Goal: Task Accomplishment & Management: Manage account settings

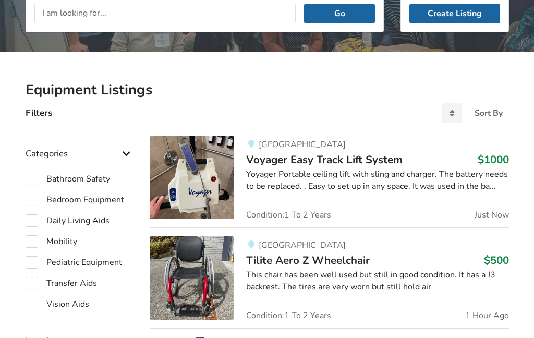
scroll to position [165, 0]
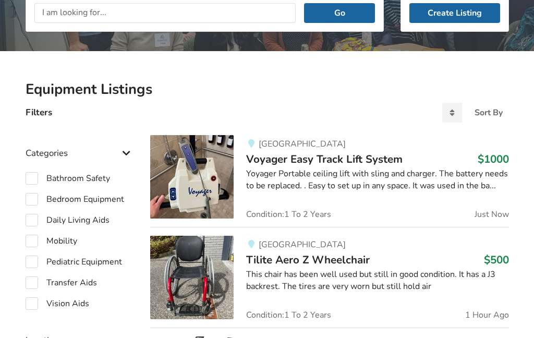
click at [285, 172] on div "Yoyager Portable ceiling lift with sling and charger. The battery needs to be r…" at bounding box center [377, 180] width 262 height 24
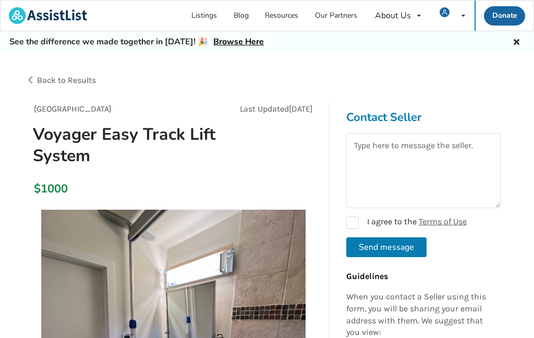
click at [456, 5] on div "My Listings Notifications Account Settings Log Out" at bounding box center [452, 16] width 44 height 30
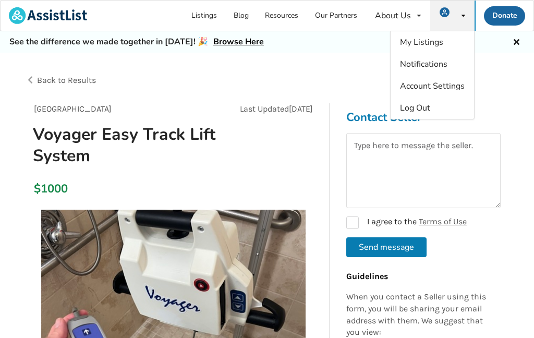
click at [405, 43] on span "My Listings" at bounding box center [421, 42] width 43 height 11
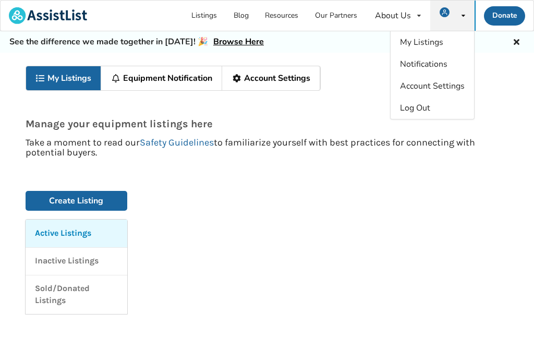
click at [407, 41] on span "My Listings" at bounding box center [421, 42] width 43 height 11
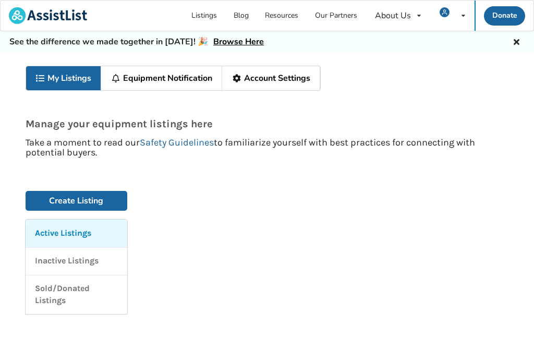
click at [56, 79] on link "My Listings" at bounding box center [64, 78] width 76 height 24
click at [463, 18] on icon at bounding box center [464, 16] width 4 height 6
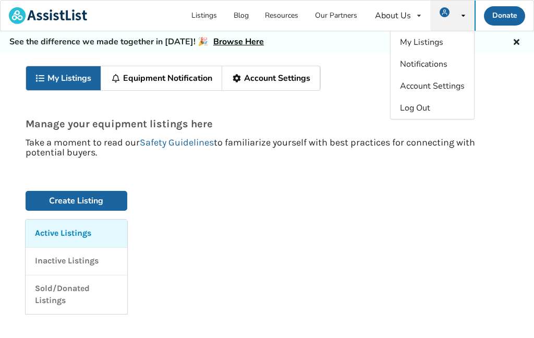
click at [411, 44] on span "My Listings" at bounding box center [421, 42] width 43 height 11
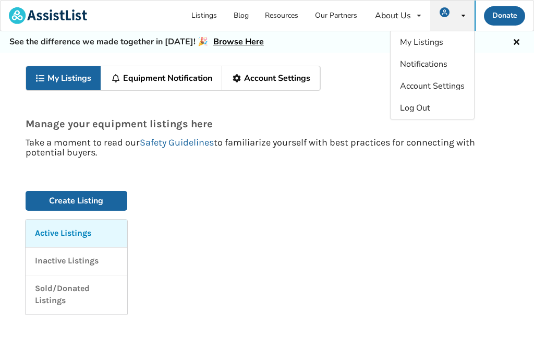
click at [416, 41] on span "My Listings" at bounding box center [421, 42] width 43 height 11
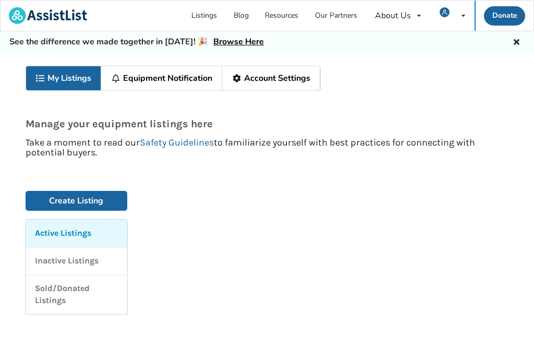
click at [47, 231] on p "Active Listings" at bounding box center [63, 233] width 56 height 12
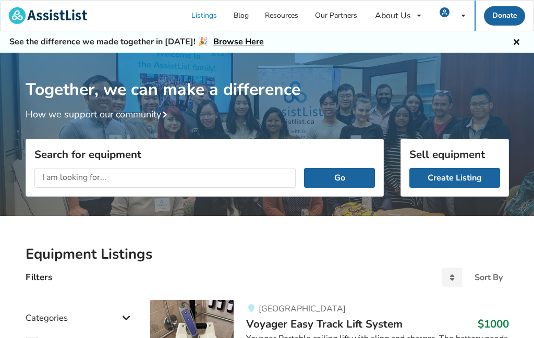
click at [460, 11] on div "My Listings Notifications Account Settings Log Out" at bounding box center [452, 16] width 44 height 30
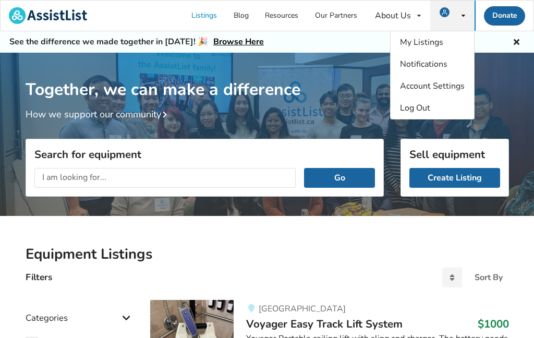
click at [408, 42] on span "My Listings" at bounding box center [421, 42] width 43 height 11
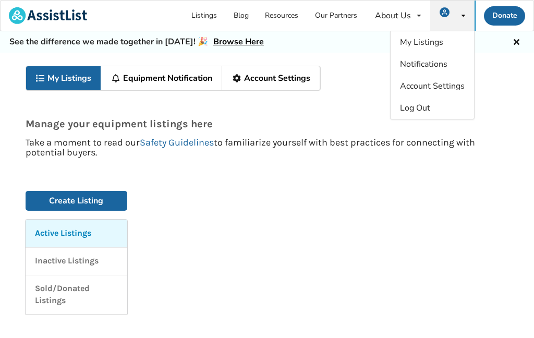
click at [413, 43] on span "My Listings" at bounding box center [421, 42] width 43 height 11
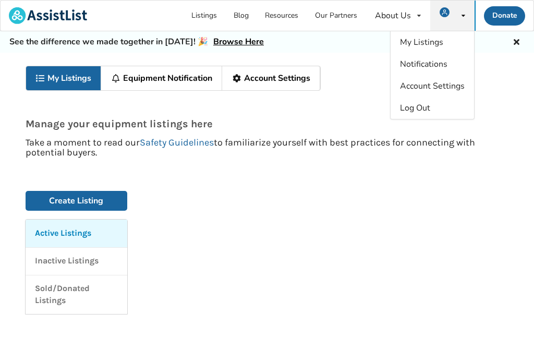
click at [415, 42] on span "My Listings" at bounding box center [421, 42] width 43 height 11
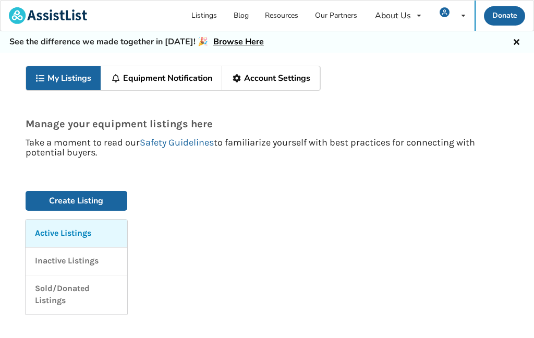
click at [53, 80] on link "My Listings" at bounding box center [64, 78] width 76 height 24
click at [58, 78] on link "My Listings" at bounding box center [64, 78] width 76 height 24
click at [56, 79] on link "My Listings" at bounding box center [64, 78] width 76 height 24
click at [52, 79] on link "My Listings" at bounding box center [64, 78] width 76 height 24
click at [53, 76] on link "My Listings" at bounding box center [64, 78] width 76 height 24
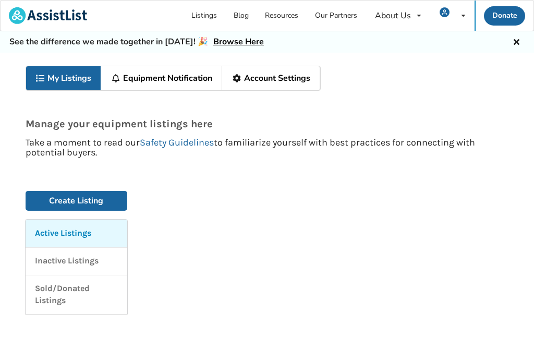
click at [56, 77] on link "My Listings" at bounding box center [64, 78] width 76 height 24
click at [42, 82] on icon at bounding box center [40, 78] width 10 height 8
click at [51, 85] on link "My Listings" at bounding box center [64, 78] width 76 height 24
click at [59, 81] on link "My Listings" at bounding box center [64, 78] width 76 height 24
click at [62, 82] on link "My Listings" at bounding box center [64, 78] width 76 height 24
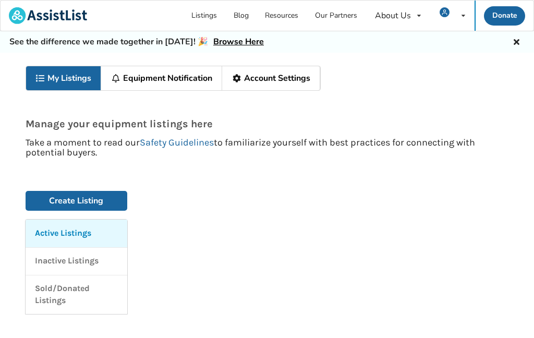
click at [59, 83] on link "My Listings" at bounding box center [64, 78] width 76 height 24
click at [62, 83] on link "My Listings" at bounding box center [64, 78] width 76 height 24
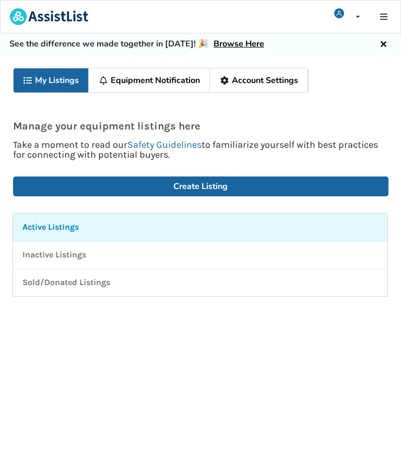
click at [348, 6] on div "My Listings Notifications Account Settings Log Out" at bounding box center [346, 17] width 44 height 32
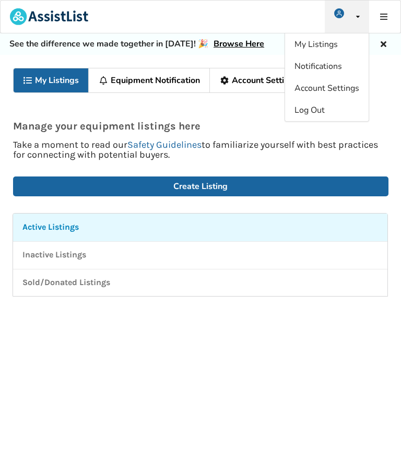
click at [299, 42] on span "My Listings" at bounding box center [315, 44] width 43 height 11
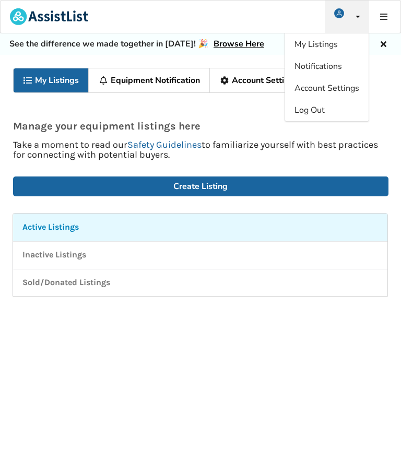
click at [307, 45] on span "My Listings" at bounding box center [315, 44] width 43 height 11
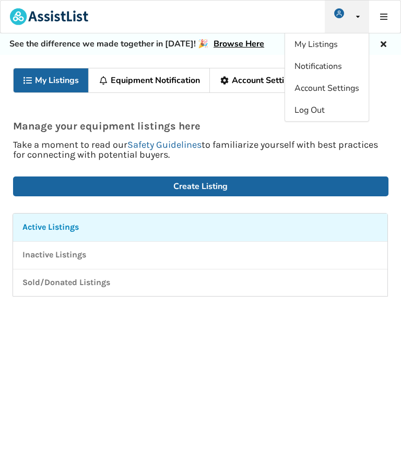
click at [307, 47] on span "My Listings" at bounding box center [315, 44] width 43 height 11
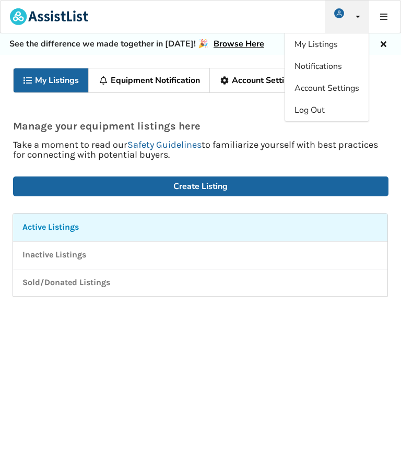
click at [310, 42] on span "My Listings" at bounding box center [315, 44] width 43 height 11
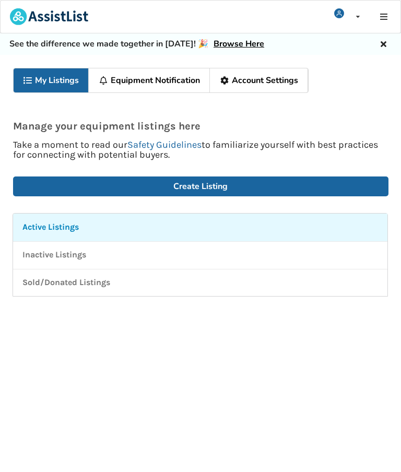
click at [13, 217] on link "Active Listings" at bounding box center [200, 227] width 374 height 28
click at [28, 223] on p "Active Listings" at bounding box center [50, 227] width 56 height 12
click at [41, 228] on p "Active Listings" at bounding box center [50, 227] width 56 height 12
click at [39, 225] on p "Active Listings" at bounding box center [50, 227] width 56 height 12
click at [346, 232] on link "Active Listings" at bounding box center [200, 227] width 374 height 28
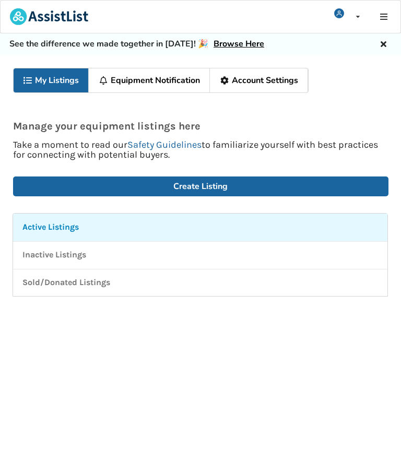
click at [354, 9] on div "My Listings Notifications Account Settings Log Out" at bounding box center [346, 17] width 44 height 32
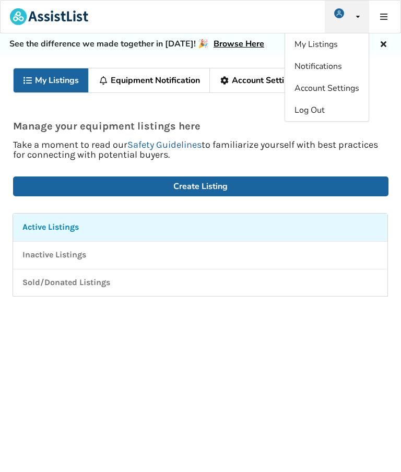
click at [303, 43] on span "My Listings" at bounding box center [315, 44] width 43 height 11
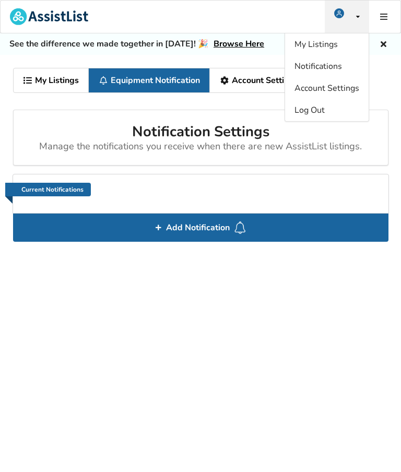
click at [41, 80] on link "My Listings" at bounding box center [52, 80] width 76 height 24
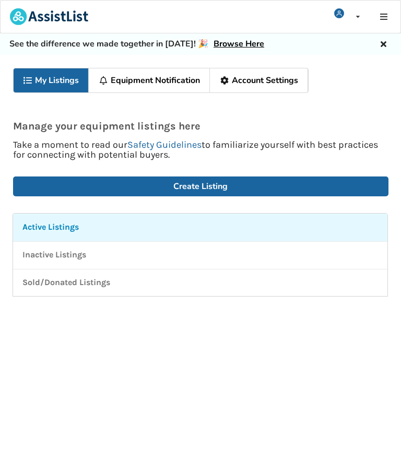
click at [42, 79] on link "My Listings" at bounding box center [52, 80] width 76 height 24
click at [47, 82] on link "My Listings" at bounding box center [52, 80] width 76 height 24
click at [50, 81] on link "My Listings" at bounding box center [52, 80] width 76 height 24
click at [34, 256] on p "Inactive Listings" at bounding box center [54, 255] width 64 height 12
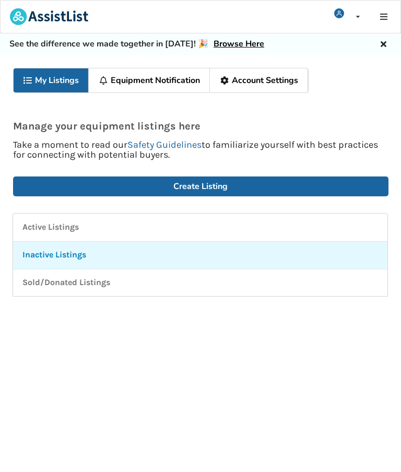
click at [247, 80] on link "Account Settings" at bounding box center [259, 80] width 98 height 24
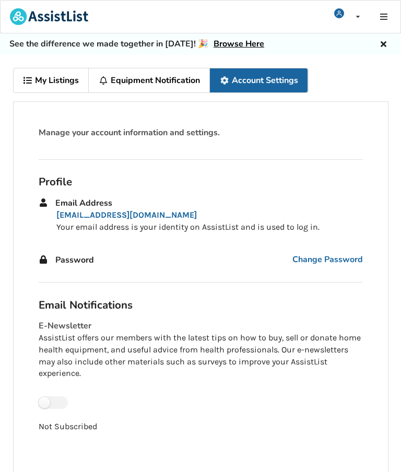
click at [40, 78] on link "My Listings" at bounding box center [52, 80] width 76 height 24
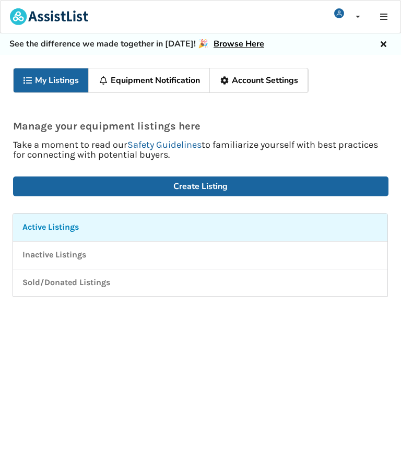
click at [44, 82] on link "My Listings" at bounding box center [52, 80] width 76 height 24
click at [35, 226] on p "Active Listings" at bounding box center [50, 227] width 56 height 12
click at [43, 228] on p "Active Listings" at bounding box center [50, 227] width 56 height 12
click at [39, 226] on p "Active Listings" at bounding box center [50, 227] width 56 height 12
click at [43, 228] on p "Active Listings" at bounding box center [50, 227] width 56 height 12
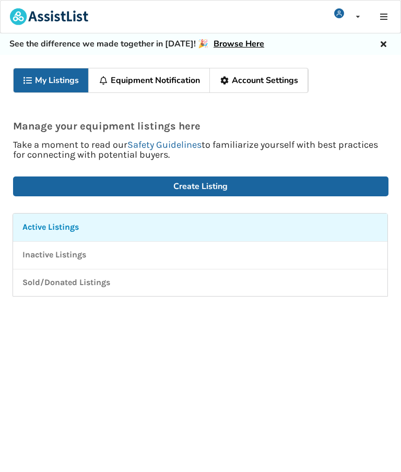
click at [131, 82] on link "Equipment Notification" at bounding box center [149, 80] width 121 height 24
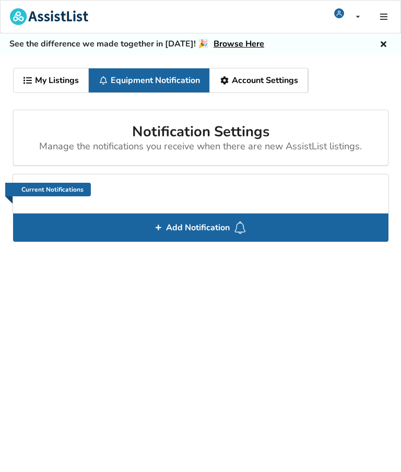
click at [41, 186] on link "Current Notifications" at bounding box center [48, 190] width 86 height 14
click at [27, 186] on link "Current Notifications" at bounding box center [48, 190] width 86 height 14
click at [39, 186] on link "Current Notifications" at bounding box center [48, 190] width 86 height 14
click at [43, 81] on link "My Listings" at bounding box center [52, 80] width 76 height 24
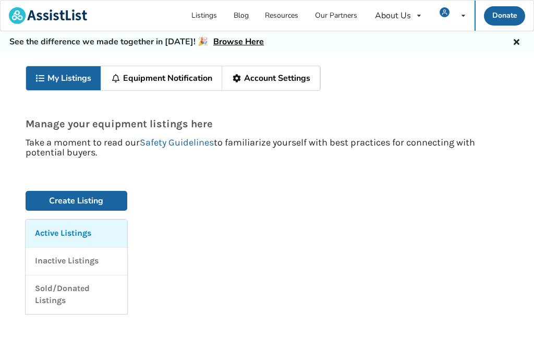
click at [44, 292] on p "Sold/Donated Listings" at bounding box center [76, 295] width 83 height 24
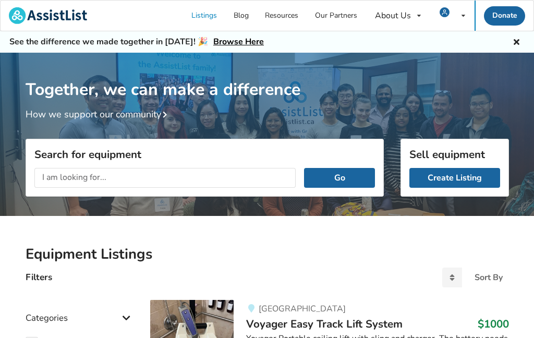
click at [463, 13] on icon at bounding box center [464, 16] width 4 height 6
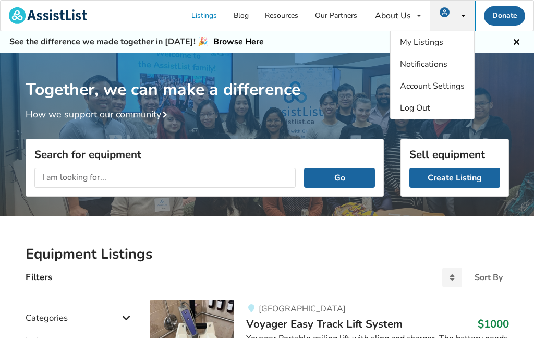
click at [405, 40] on span "My Listings" at bounding box center [421, 42] width 43 height 11
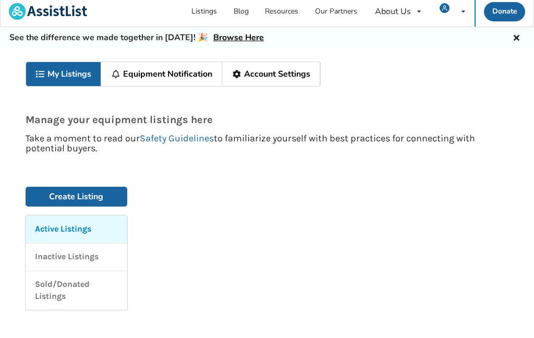
scroll to position [22, 0]
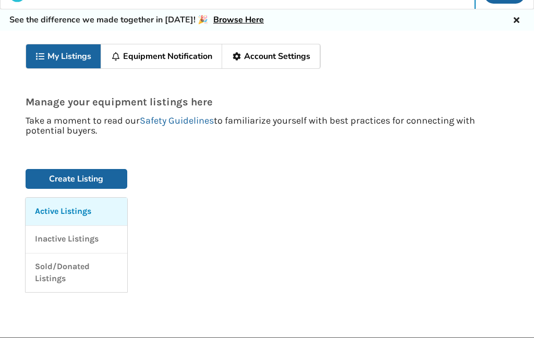
click at [44, 271] on p "Sold/Donated Listings" at bounding box center [76, 273] width 83 height 24
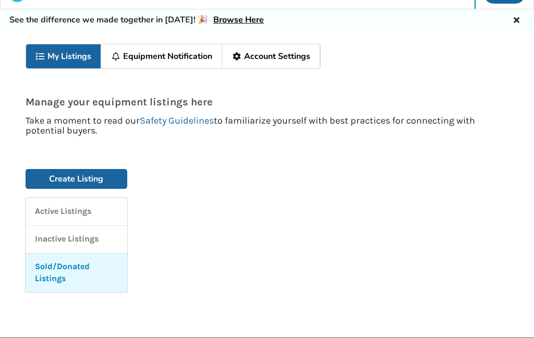
click at [49, 270] on p "Sold/Donated Listings" at bounding box center [76, 273] width 83 height 24
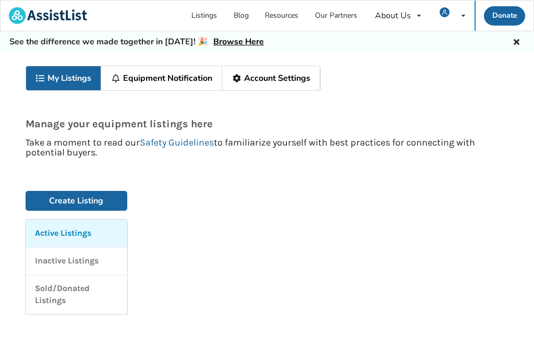
click at [272, 85] on link "Account Settings" at bounding box center [271, 78] width 98 height 24
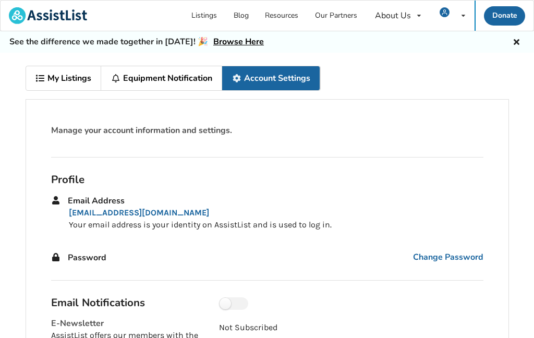
click at [274, 78] on link "Account Settings" at bounding box center [271, 78] width 98 height 24
click at [61, 81] on link "My Listings" at bounding box center [64, 78] width 76 height 24
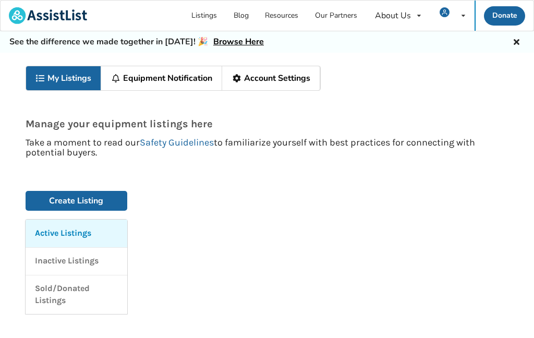
click at [58, 78] on link "My Listings" at bounding box center [64, 78] width 76 height 24
click at [63, 80] on link "My Listings" at bounding box center [64, 78] width 76 height 24
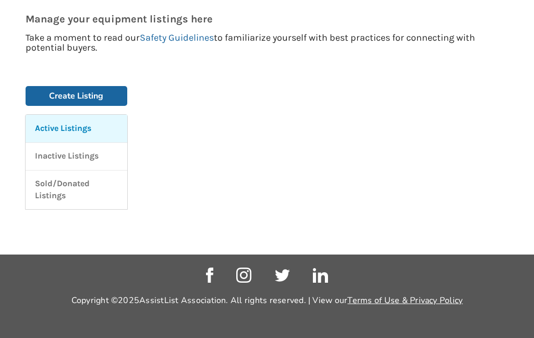
scroll to position [104, 0]
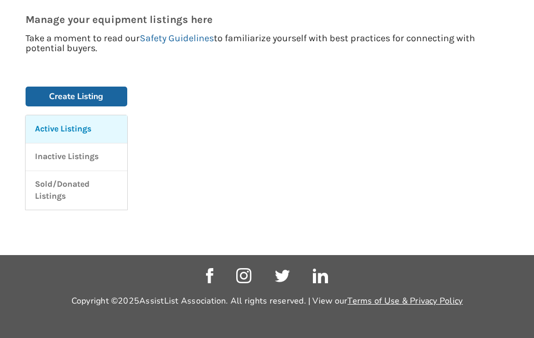
click at [51, 133] on p "Active Listings" at bounding box center [63, 129] width 56 height 12
click at [47, 130] on p "Active Listings" at bounding box center [63, 129] width 56 height 12
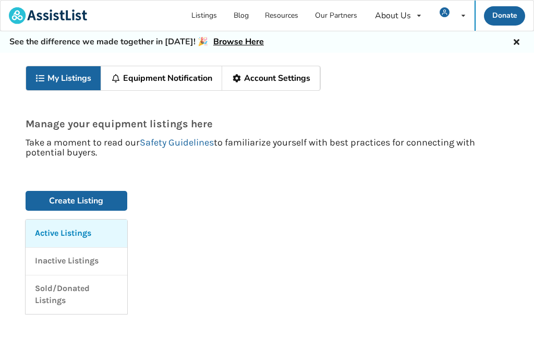
scroll to position [0, 0]
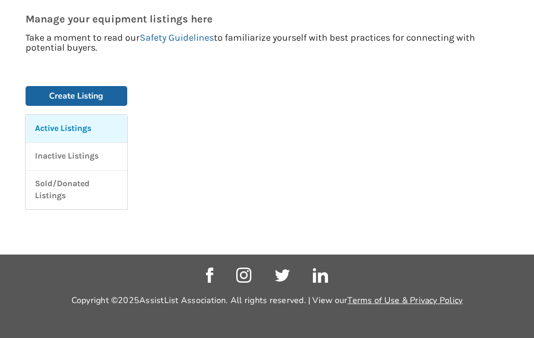
scroll to position [146, 0]
click at [40, 178] on p "Sold/Donated Listings" at bounding box center [76, 190] width 83 height 24
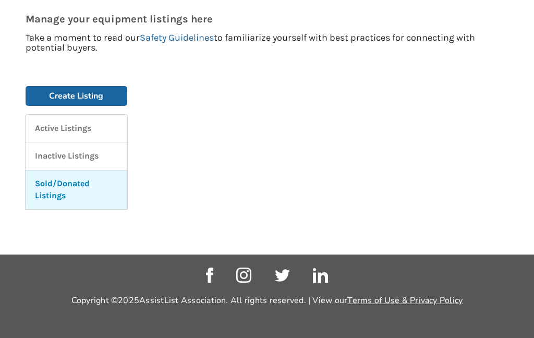
click at [50, 178] on p "Sold/Donated Listings" at bounding box center [76, 190] width 83 height 24
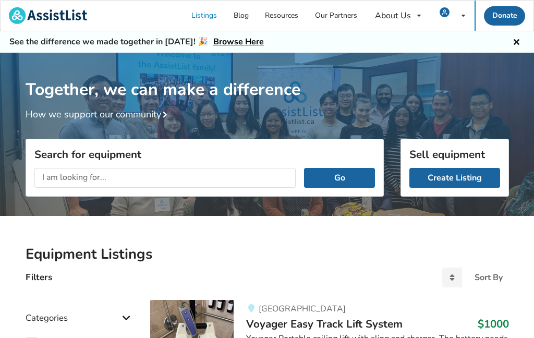
click at [458, 7] on div "My Listings Notifications Account Settings Log Out" at bounding box center [452, 16] width 44 height 30
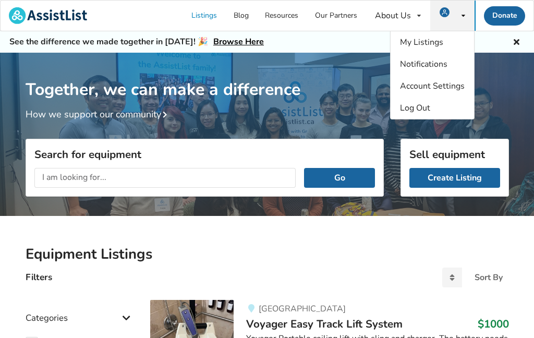
click at [464, 16] on icon at bounding box center [464, 16] width 4 height 6
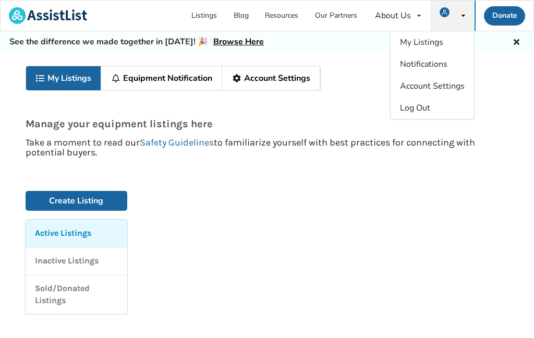
click at [419, 38] on span "My Listings" at bounding box center [421, 42] width 43 height 11
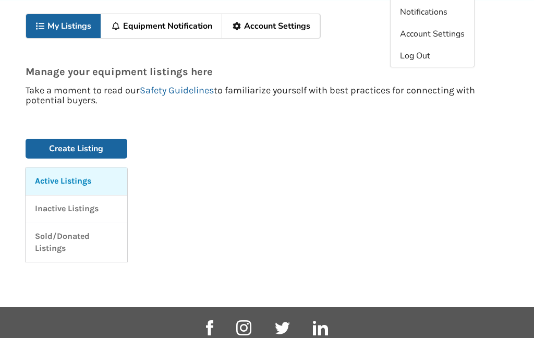
scroll to position [57, 0]
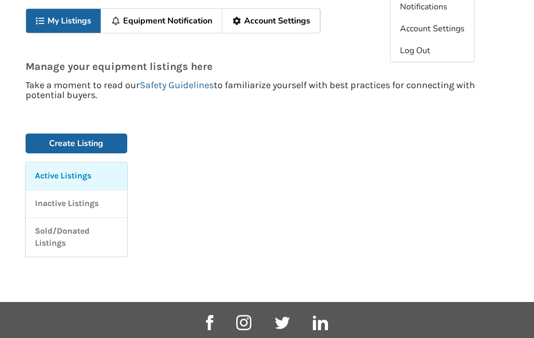
click at [53, 178] on p "Active Listings" at bounding box center [63, 176] width 56 height 12
click at [57, 176] on p "Active Listings" at bounding box center [63, 176] width 56 height 12
click at [49, 20] on link "My Listings" at bounding box center [64, 21] width 76 height 24
click at [52, 19] on link "My Listings" at bounding box center [64, 21] width 76 height 24
click at [54, 21] on link "My Listings" at bounding box center [64, 21] width 76 height 24
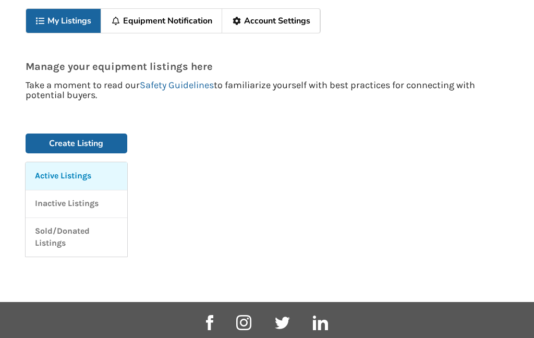
click at [278, 20] on link "Account Settings" at bounding box center [271, 21] width 98 height 24
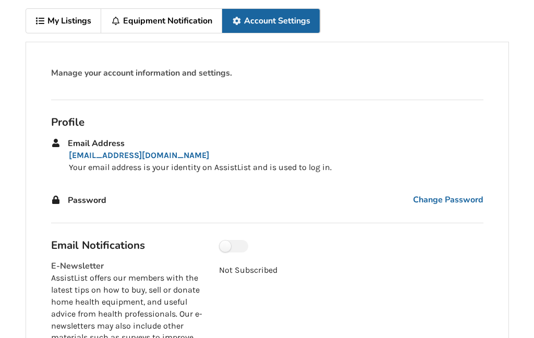
click at [266, 14] on link "Account Settings" at bounding box center [271, 21] width 98 height 24
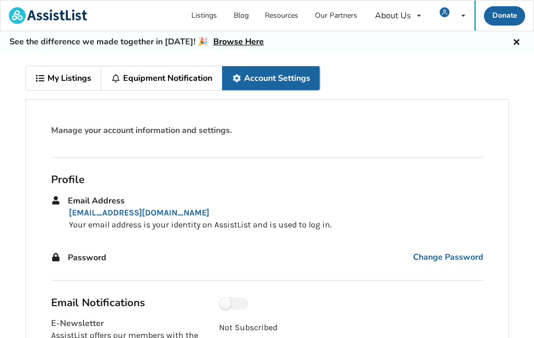
click at [44, 75] on icon at bounding box center [40, 78] width 10 height 8
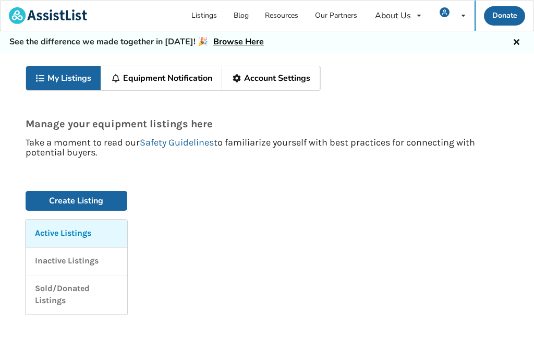
click at [56, 80] on link "My Listings" at bounding box center [64, 78] width 76 height 24
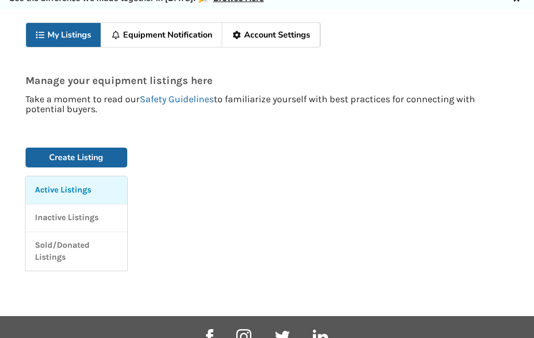
scroll to position [27, 0]
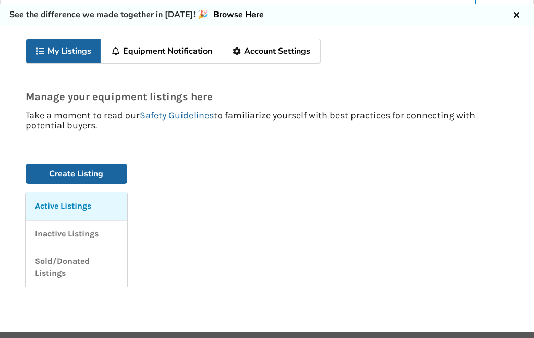
click at [54, 205] on p "Active Listings" at bounding box center [63, 206] width 56 height 12
click at [59, 209] on p "Active Listings" at bounding box center [63, 206] width 56 height 12
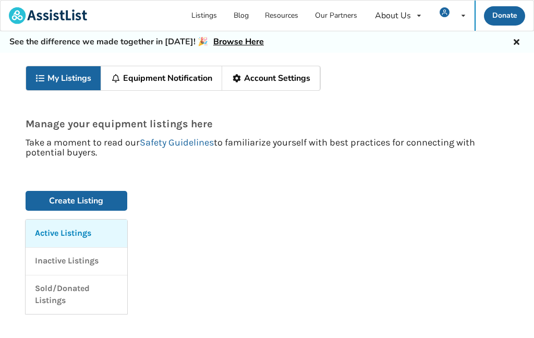
click at [197, 13] on link "Listings" at bounding box center [205, 16] width 42 height 30
click at [195, 16] on link "Listings" at bounding box center [205, 16] width 42 height 30
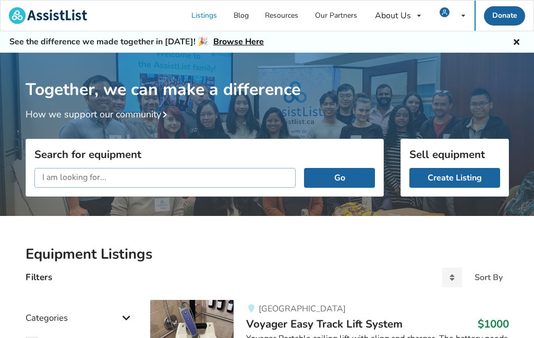
click at [44, 179] on input "text" at bounding box center [165, 178] width 262 height 20
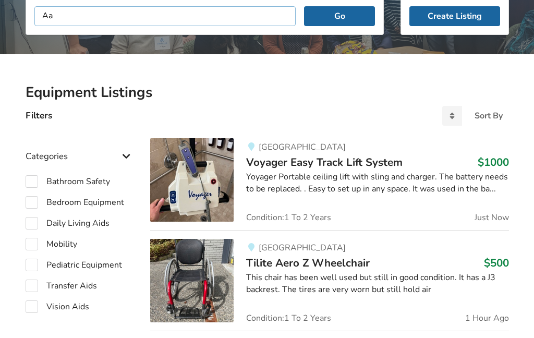
type input "A"
type input "Patient hoist"
click at [340, 26] on button "Go" at bounding box center [339, 16] width 70 height 20
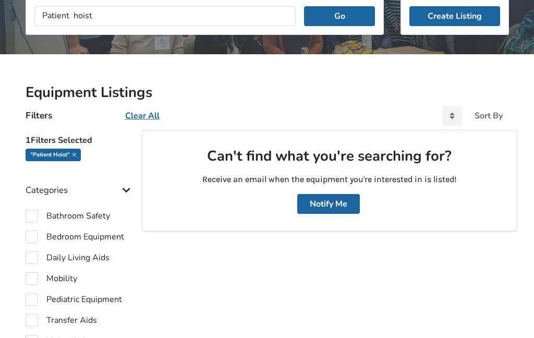
click at [335, 20] on button "Go" at bounding box center [339, 16] width 70 height 20
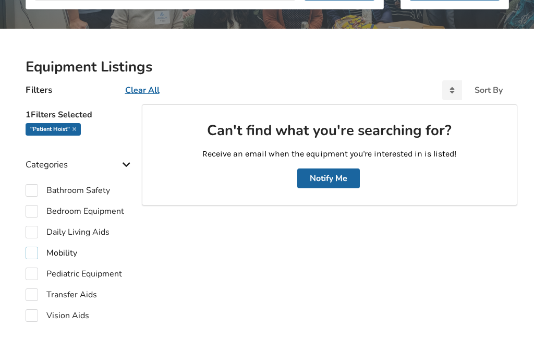
click at [49, 250] on label "Mobility" at bounding box center [52, 253] width 52 height 13
checkbox input "true"
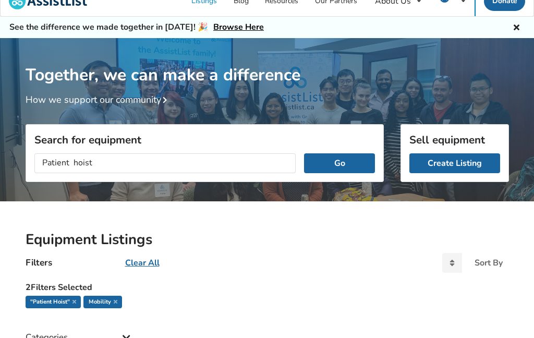
scroll to position [14, 0]
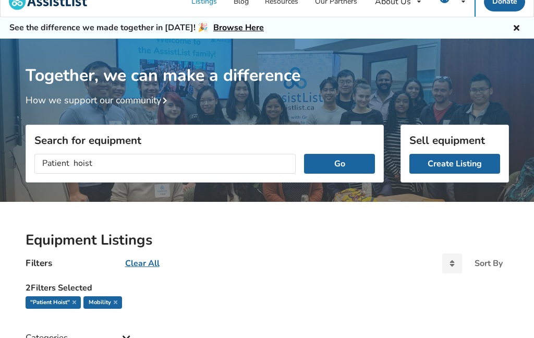
click at [328, 161] on button "Go" at bounding box center [339, 164] width 70 height 20
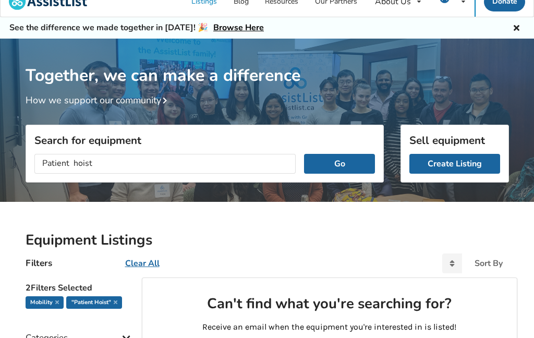
click at [330, 162] on button "Go" at bounding box center [339, 164] width 70 height 20
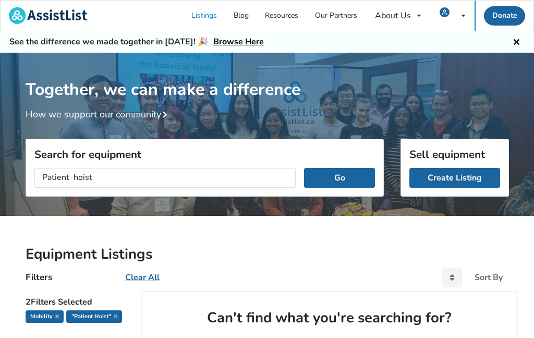
scroll to position [0, 0]
click at [325, 180] on button "Go" at bounding box center [339, 178] width 70 height 20
click at [328, 179] on button "Go" at bounding box center [339, 178] width 70 height 20
click at [334, 186] on button "Go" at bounding box center [339, 178] width 70 height 20
click at [328, 181] on button "Go" at bounding box center [339, 178] width 70 height 20
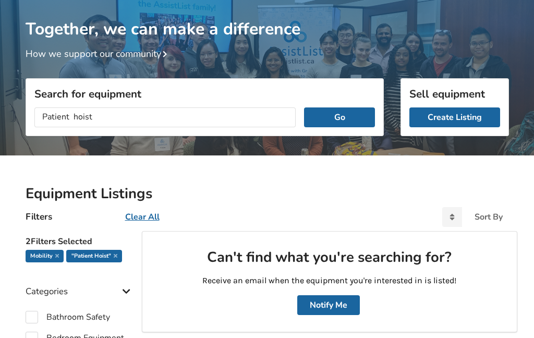
scroll to position [61, 0]
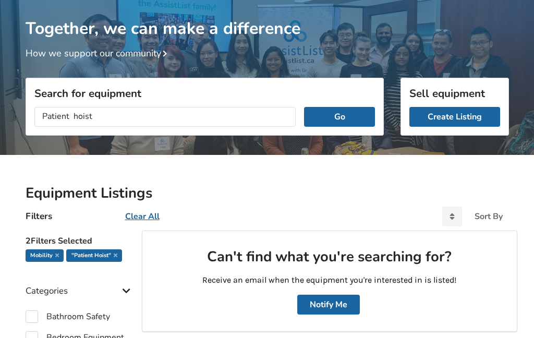
click at [328, 117] on button "Go" at bounding box center [339, 117] width 70 height 20
click at [332, 114] on button "Go" at bounding box center [339, 117] width 70 height 20
click at [325, 119] on button "Go" at bounding box center [339, 117] width 70 height 20
click at [323, 119] on button "Go" at bounding box center [339, 117] width 70 height 20
click at [323, 117] on button "Go" at bounding box center [339, 117] width 70 height 20
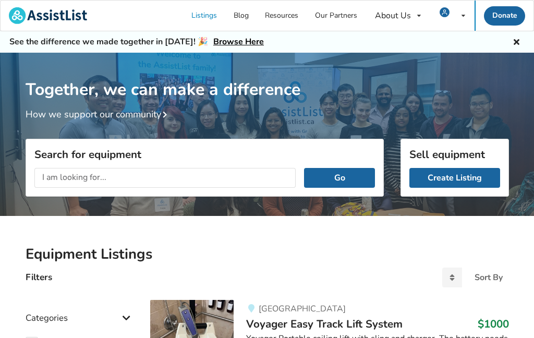
click at [454, 4] on div "My Listings Notifications Account Settings Log Out" at bounding box center [452, 16] width 44 height 30
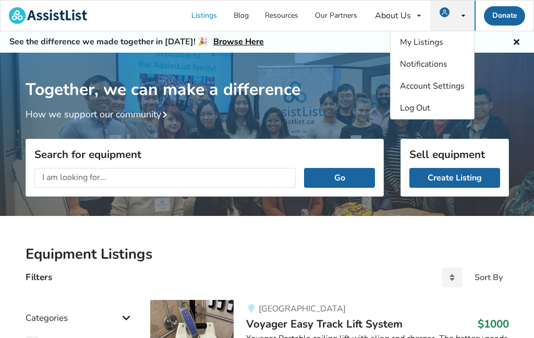
click at [413, 37] on span "My Listings" at bounding box center [421, 42] width 43 height 11
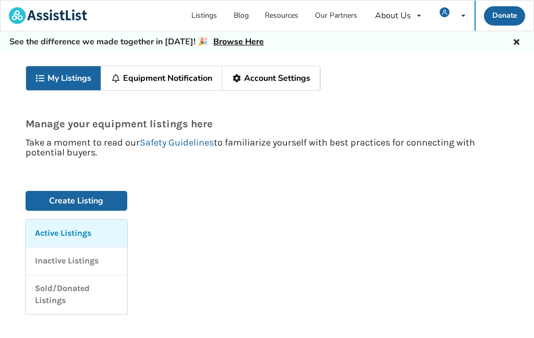
click at [45, 74] on icon at bounding box center [40, 78] width 10 height 8
click at [56, 80] on link "My Listings" at bounding box center [64, 78] width 76 height 24
click at [44, 80] on icon at bounding box center [40, 78] width 10 height 8
click at [457, 12] on div "My Listings Notifications Account Settings Log Out" at bounding box center [452, 16] width 44 height 30
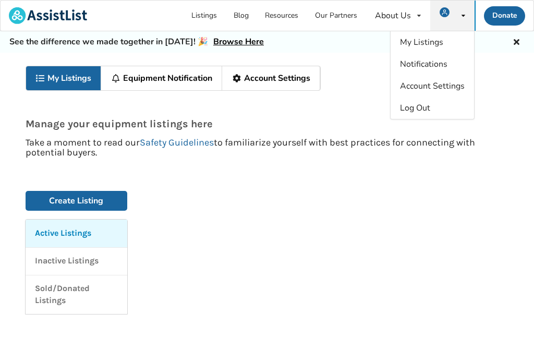
click at [413, 109] on span "Log Out" at bounding box center [415, 107] width 30 height 11
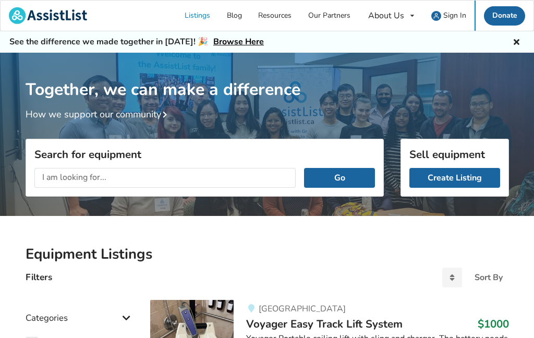
click at [444, 11] on span "Sign In" at bounding box center [454, 15] width 23 height 10
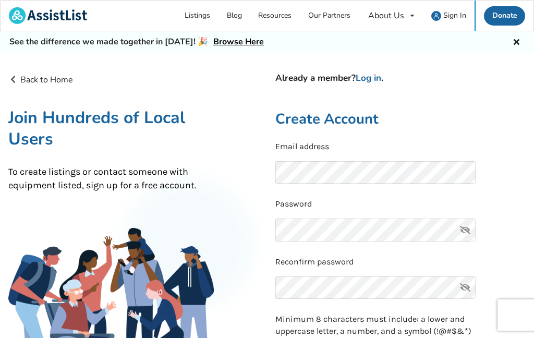
click at [373, 72] on link "Log in" at bounding box center [369, 78] width 26 height 12
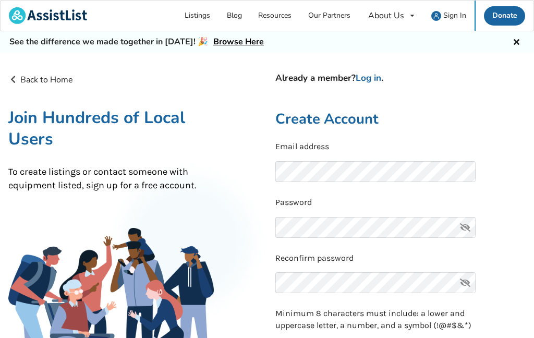
scroll to position [39, 0]
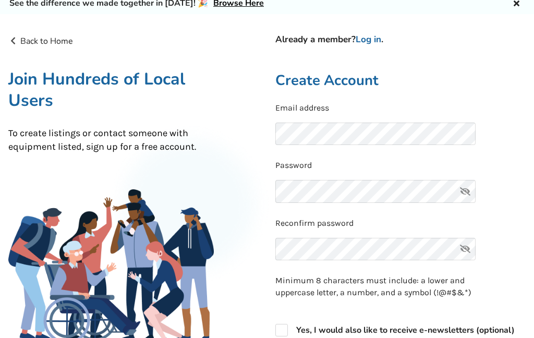
click at [368, 35] on link "Log in" at bounding box center [369, 39] width 26 height 12
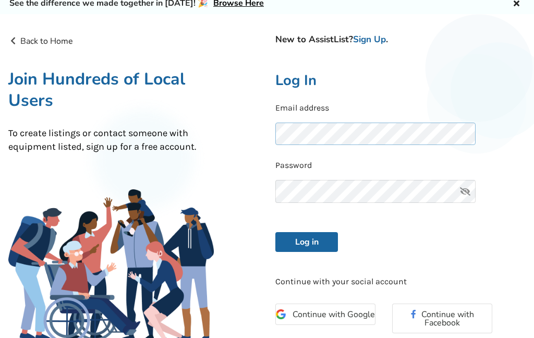
scroll to position [138, 0]
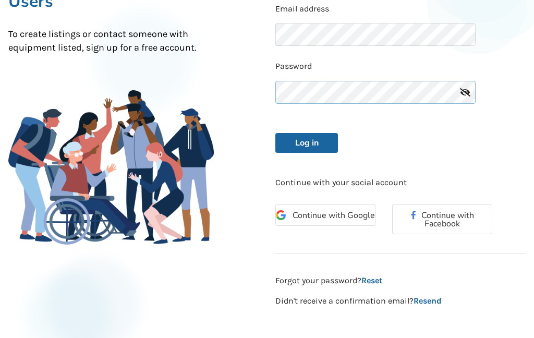
click at [307, 153] on button "Log in" at bounding box center [306, 143] width 63 height 20
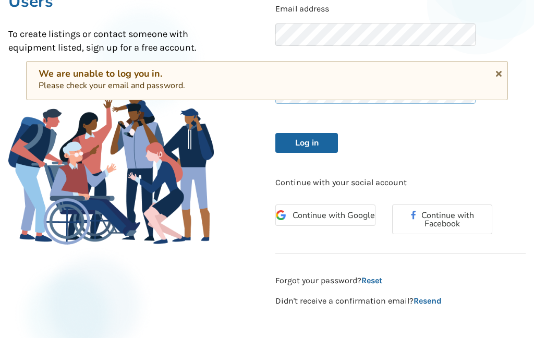
click at [307, 153] on button "Log in" at bounding box center [306, 143] width 63 height 20
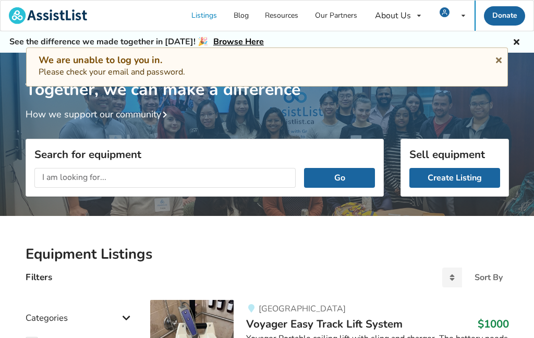
click at [456, 9] on div "My Listings Notifications Account Settings Log Out" at bounding box center [452, 16] width 44 height 30
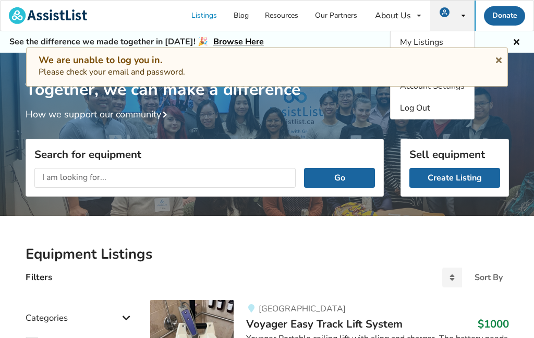
click at [496, 54] on icon at bounding box center [499, 58] width 10 height 8
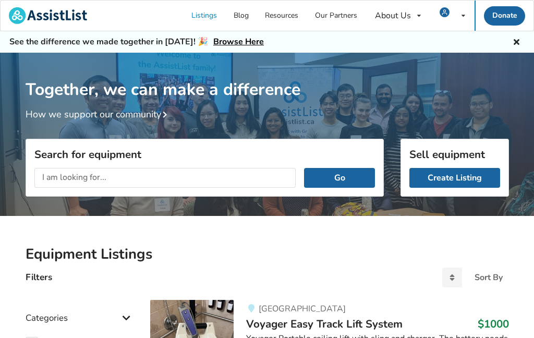
click at [461, 10] on div "My Listings Notifications Account Settings Log Out" at bounding box center [452, 16] width 44 height 30
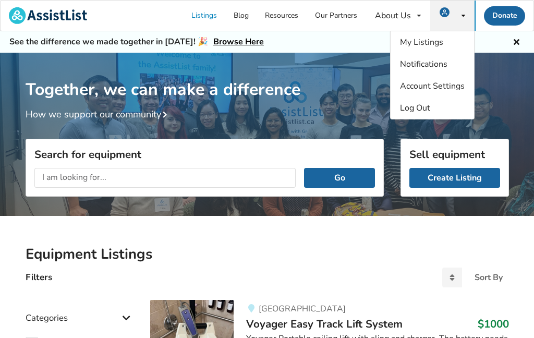
click at [411, 109] on span "Log Out" at bounding box center [415, 107] width 30 height 11
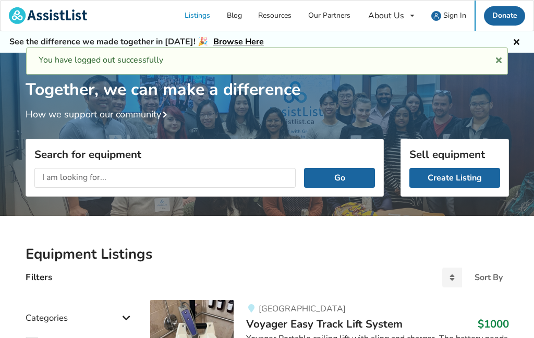
click at [450, 13] on span "Sign In" at bounding box center [454, 15] width 23 height 10
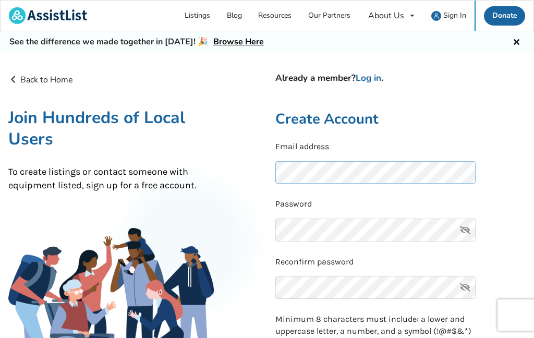
scroll to position [138, 0]
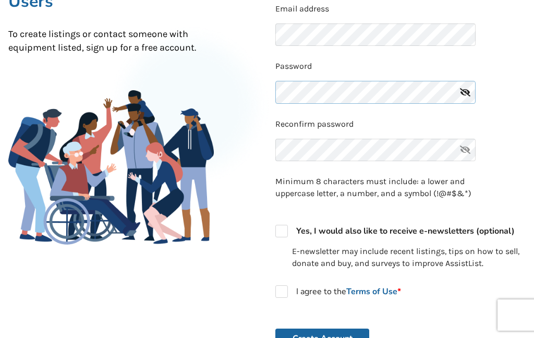
click at [322, 338] on button "Create Account" at bounding box center [322, 339] width 94 height 20
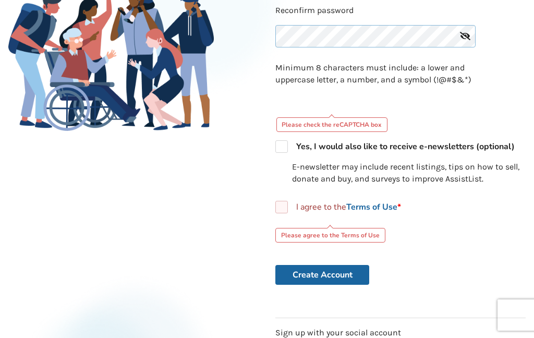
click at [322, 285] on button "Create Account" at bounding box center [322, 275] width 94 height 20
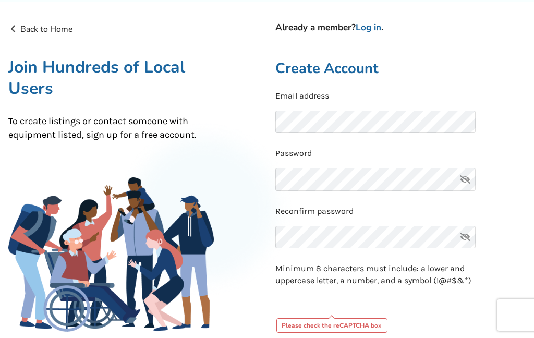
scroll to position [47, 0]
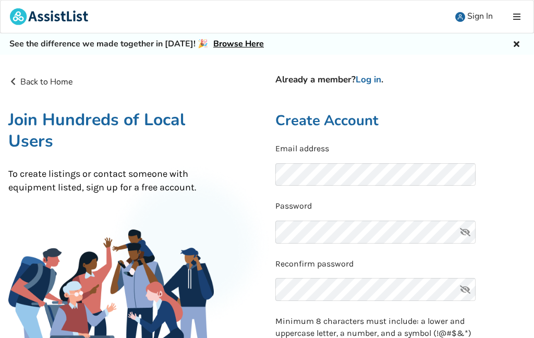
click at [367, 13] on img at bounding box center [460, 17] width 10 height 10
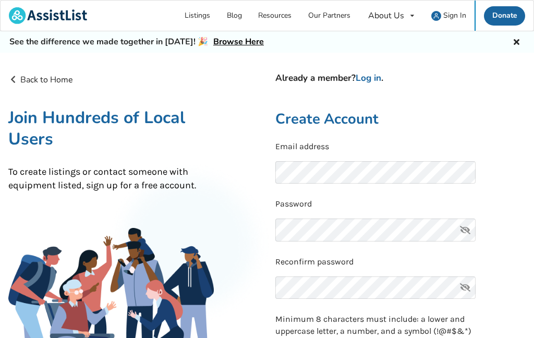
click at [367, 20] on link "Sign In" at bounding box center [450, 16] width 52 height 30
click at [366, 80] on link "Log in" at bounding box center [369, 78] width 26 height 12
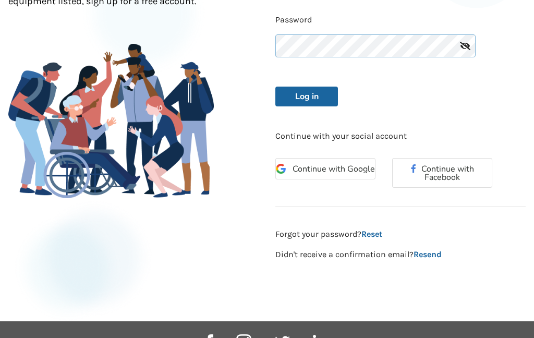
scroll to position [186, 0]
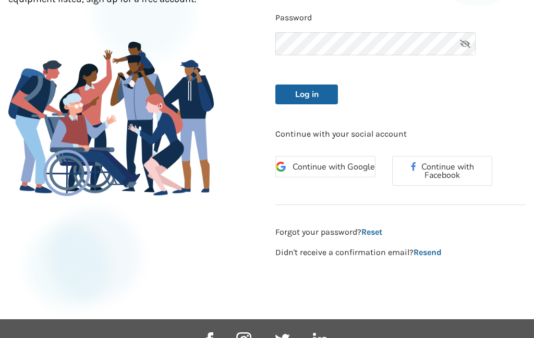
click at [293, 92] on button "Log in" at bounding box center [306, 95] width 63 height 20
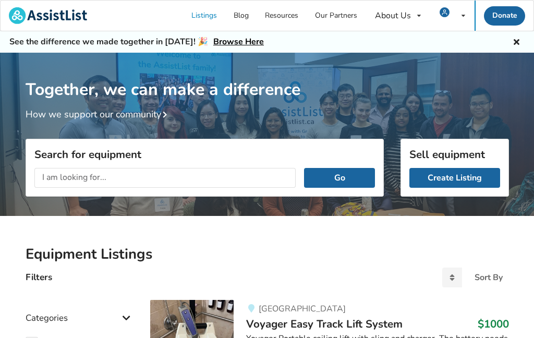
click at [367, 11] on span at bounding box center [448, 15] width 16 height 8
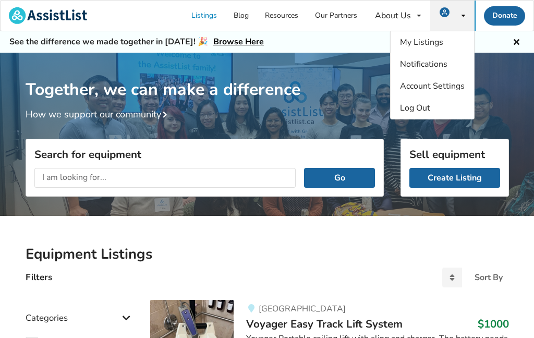
click at [367, 40] on span "My Listings" at bounding box center [421, 42] width 43 height 11
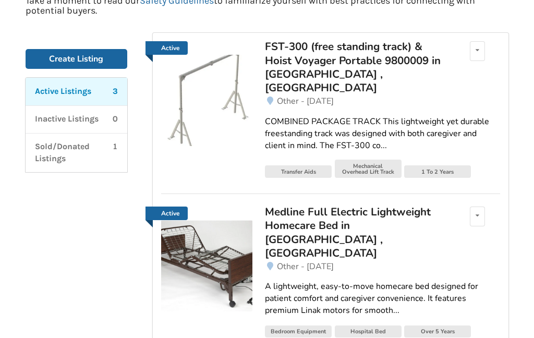
scroll to position [129, 0]
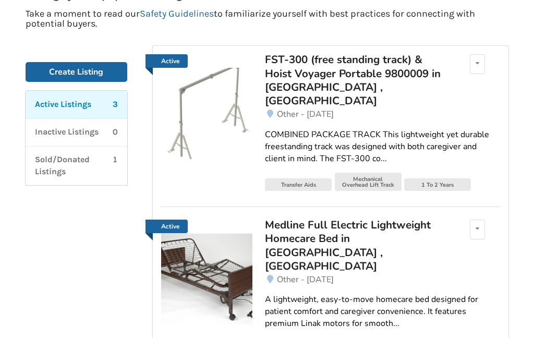
click at [296, 84] on div "FST-300 (free standing track) & Hoist Voyager Portable 9800009 in [GEOGRAPHIC_D…" at bounding box center [356, 80] width 183 height 55
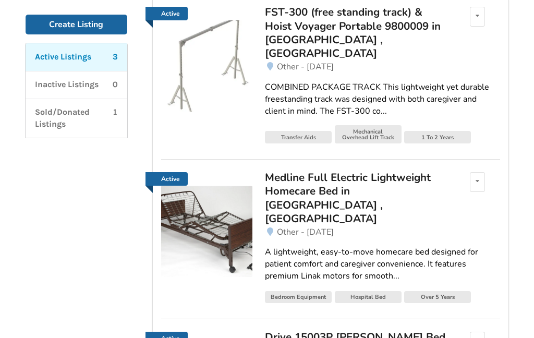
scroll to position [177, 0]
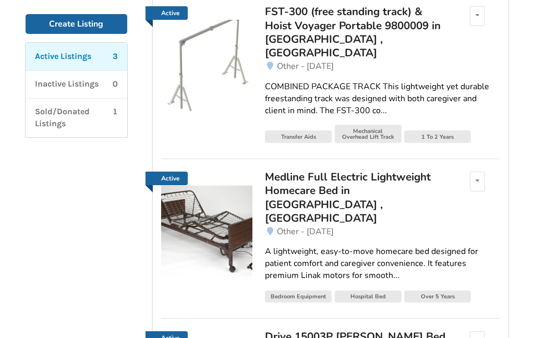
click at [285, 181] on div "Medline Full Electric Lightweight Homecare Bed in [GEOGRAPHIC_DATA] , [GEOGRAPH…" at bounding box center [356, 197] width 183 height 55
